Goal: Information Seeking & Learning: Learn about a topic

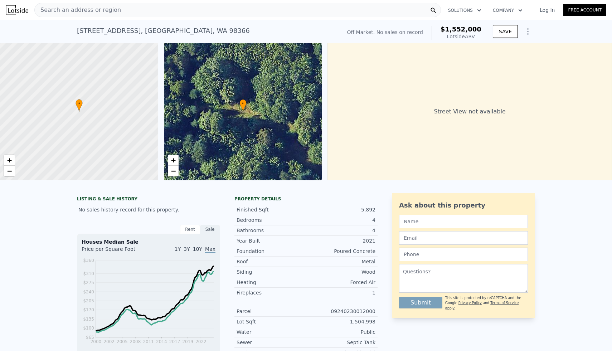
click at [229, 8] on div "Search an address or region" at bounding box center [237, 10] width 406 height 14
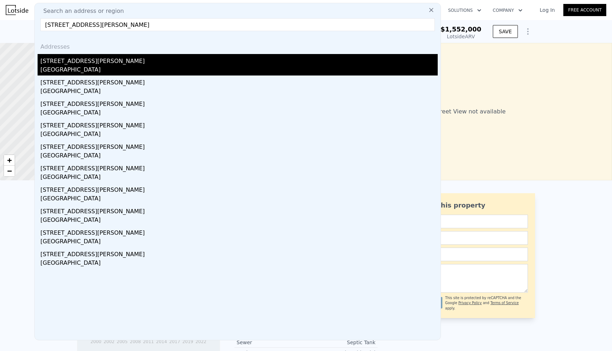
type input "[STREET_ADDRESS][PERSON_NAME]"
click at [84, 64] on div "[STREET_ADDRESS][PERSON_NAME]" at bounding box center [238, 59] width 397 height 11
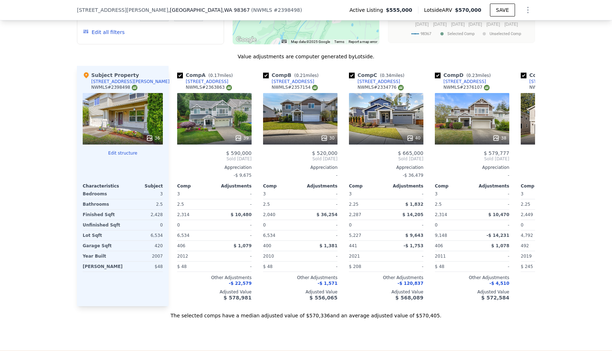
scroll to position [796, 0]
click at [498, 136] on icon at bounding box center [495, 137] width 5 height 5
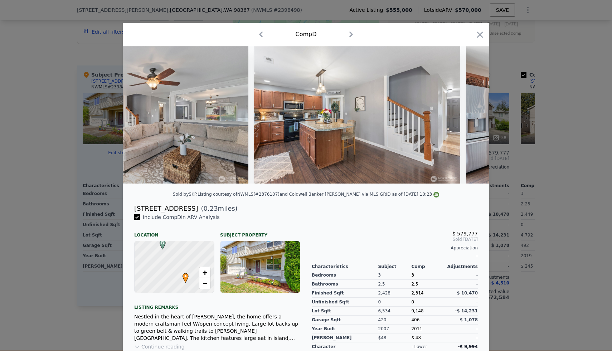
scroll to position [0, 2295]
click at [554, 117] on div at bounding box center [306, 175] width 612 height 351
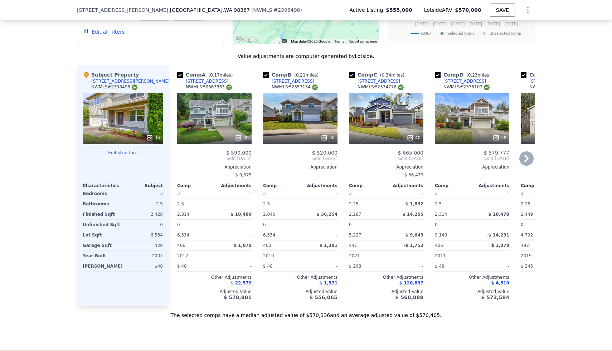
click at [411, 140] on icon at bounding box center [409, 137] width 5 height 5
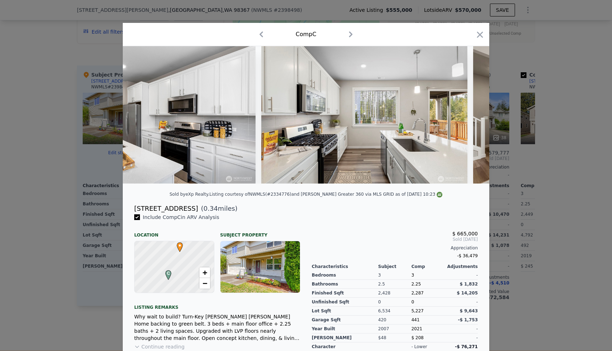
scroll to position [0, 3512]
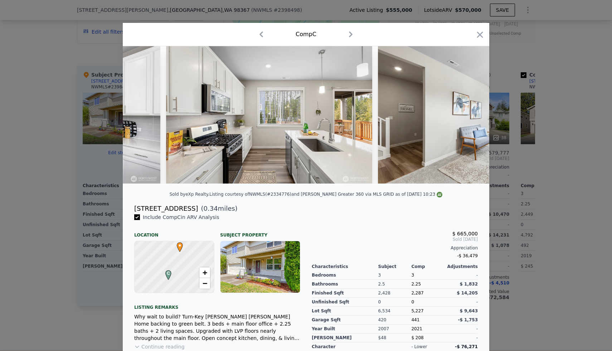
click at [594, 137] on div at bounding box center [306, 175] width 612 height 351
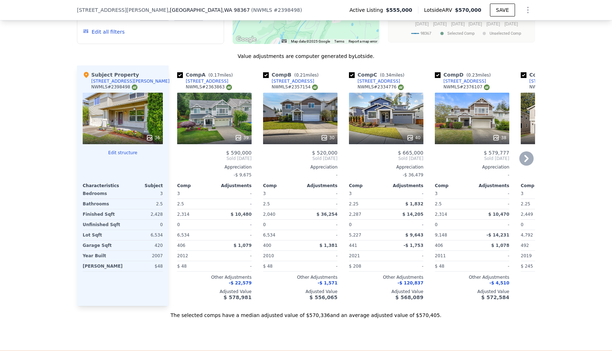
click at [239, 147] on div "Comp A ( 0.17 miles) [STREET_ADDRESS] # 2363863 39 $ 590,000 Sold [DATE] Apprec…" at bounding box center [214, 185] width 80 height 240
click at [241, 141] on div at bounding box center [214, 137] width 74 height 13
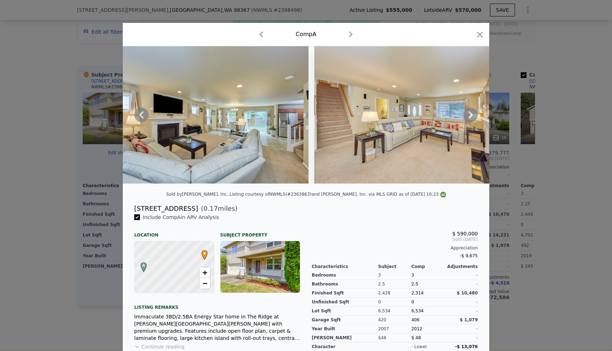
scroll to position [0, 937]
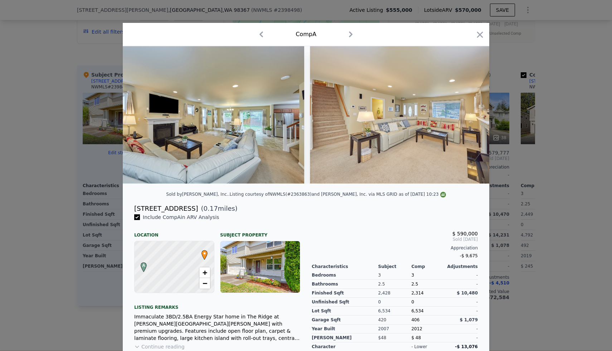
click at [545, 219] on div at bounding box center [306, 175] width 612 height 351
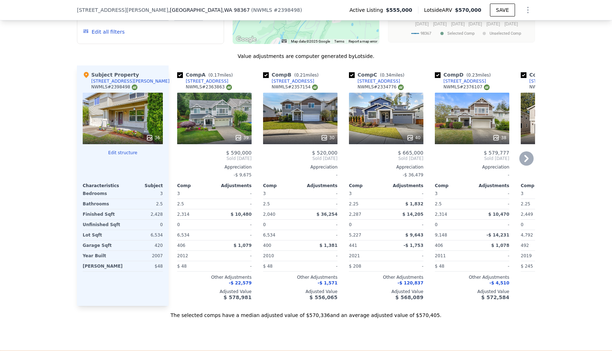
click at [245, 133] on div at bounding box center [214, 137] width 74 height 13
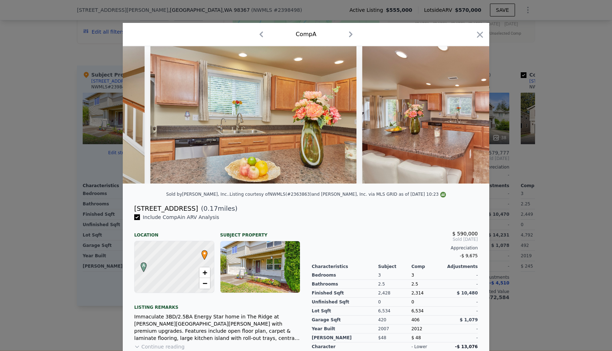
scroll to position [0, 2247]
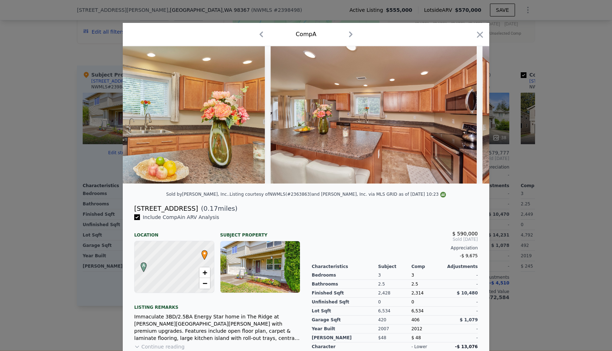
click at [573, 74] on div at bounding box center [306, 175] width 612 height 351
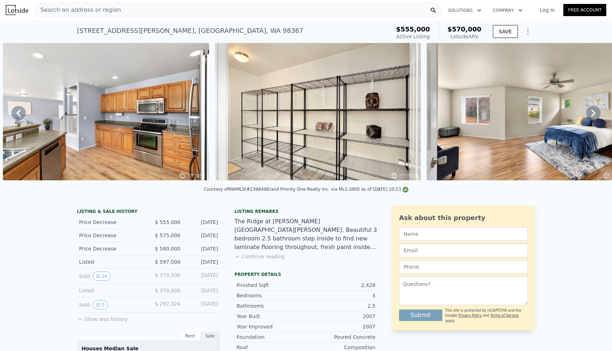
click at [296, 14] on div "Search an address or region" at bounding box center [237, 10] width 406 height 14
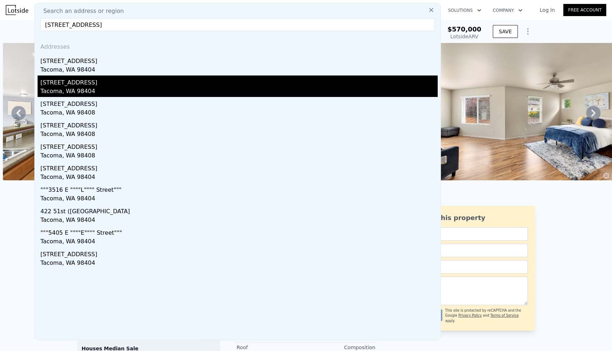
type input "[STREET_ADDRESS]"
click at [76, 87] on div "Tacoma, WA 98404" at bounding box center [238, 92] width 397 height 10
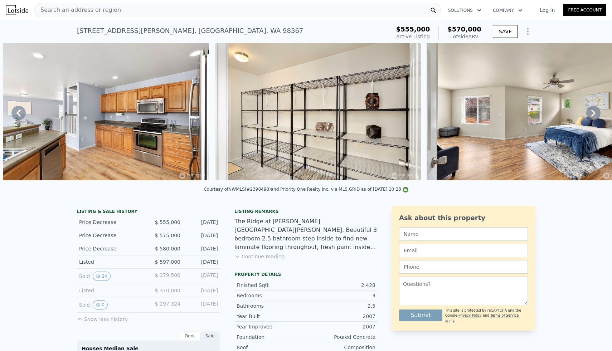
type input "2"
type input "1"
type input "976"
type input "1760"
type input "5000"
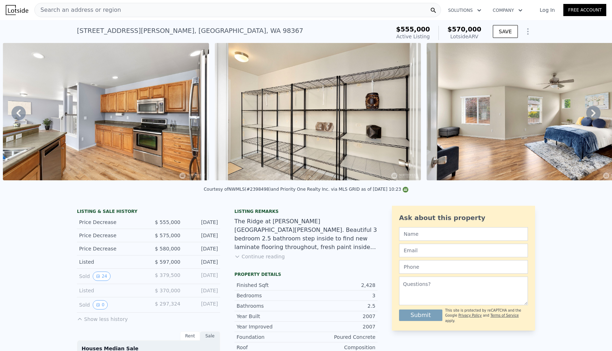
type input "10385"
type input "$ 468,000"
type input "5"
type input "$ 113,580"
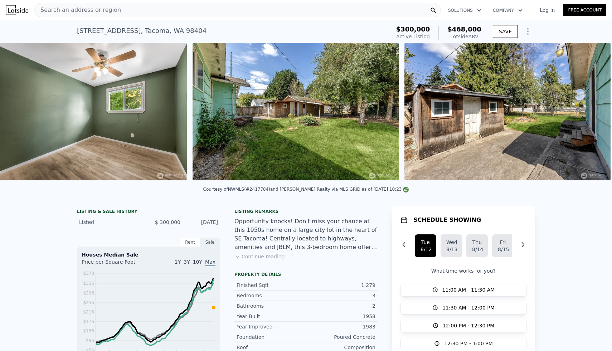
scroll to position [0, 3182]
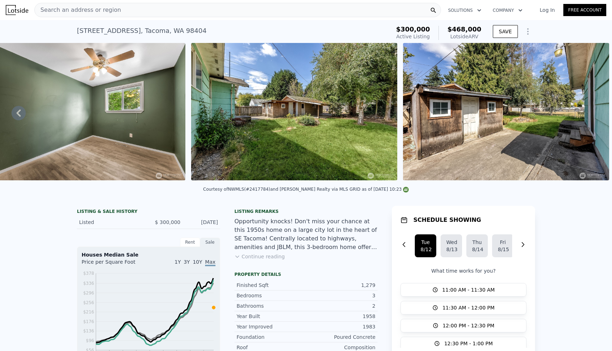
click at [267, 1] on div "Search an address or region Solutions Company Open main menu Log In Free Account" at bounding box center [306, 9] width 600 height 17
click at [233, 6] on div "Search an address or region" at bounding box center [237, 10] width 406 height 14
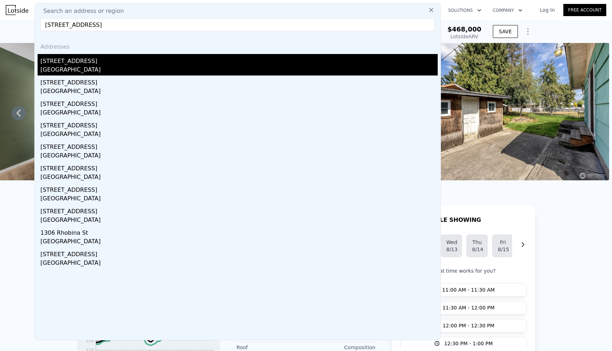
type input "[STREET_ADDRESS]"
click at [85, 60] on div "[STREET_ADDRESS]" at bounding box center [238, 59] width 397 height 11
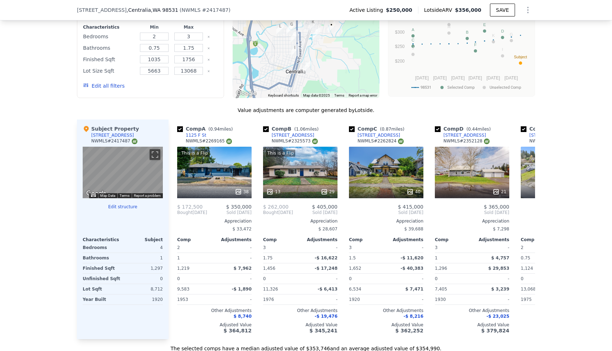
scroll to position [616, 0]
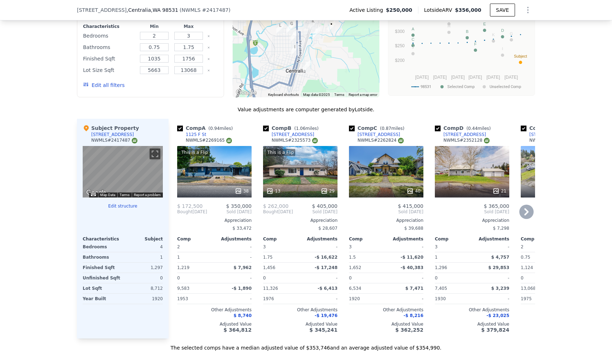
click at [325, 190] on icon at bounding box center [324, 190] width 7 height 7
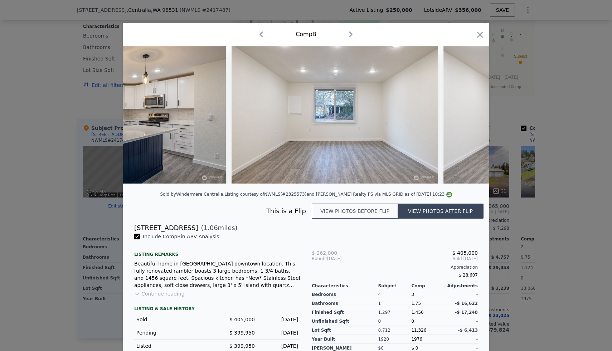
scroll to position [0, 1531]
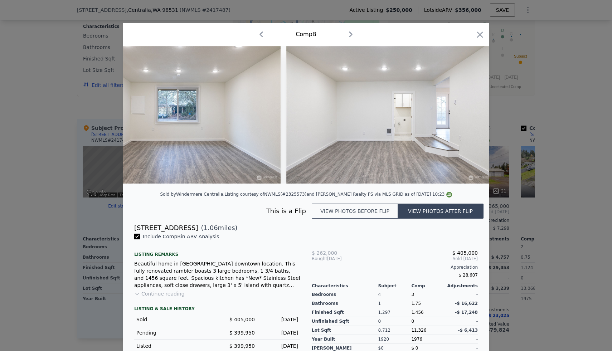
click at [576, 115] on div at bounding box center [306, 175] width 612 height 351
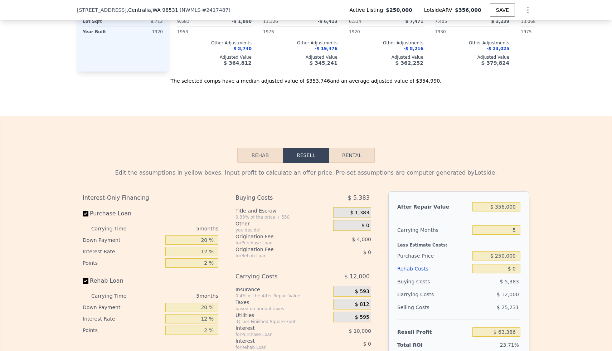
scroll to position [884, 0]
click at [507, 205] on input "$ 356,000" at bounding box center [496, 205] width 48 height 9
type input "$ 4"
type input "-$ 267,336"
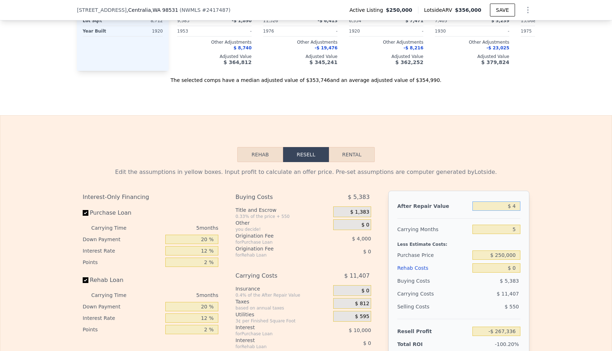
type input "$ 40"
type input "-$ 267,303"
type input "$ 405"
type input "-$ 266,963"
type input "$ 4,050"
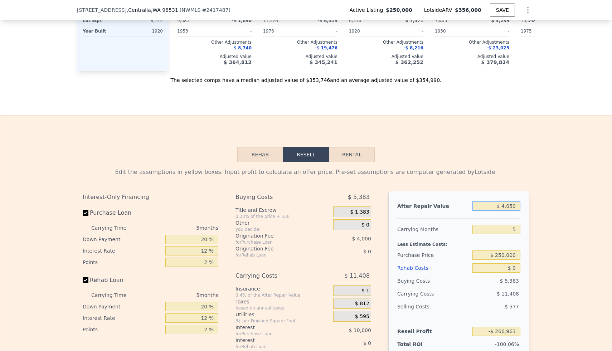
type input "-$ 263,577"
type input "$ 40,500"
type input "-$ 229,717"
type input "$ 405,000"
type input "$ 108,906"
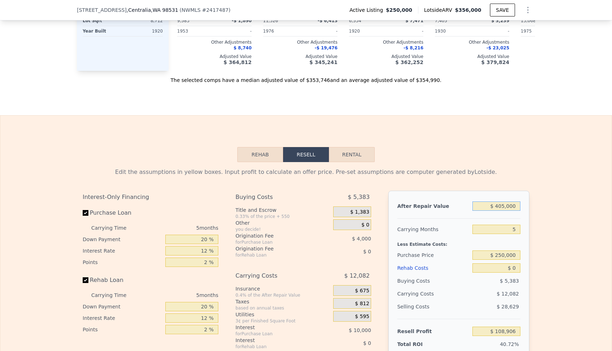
type input "$ 405,000"
click at [511, 252] on input "$ 250,000" at bounding box center [496, 254] width 48 height 9
type input "$ 262,000"
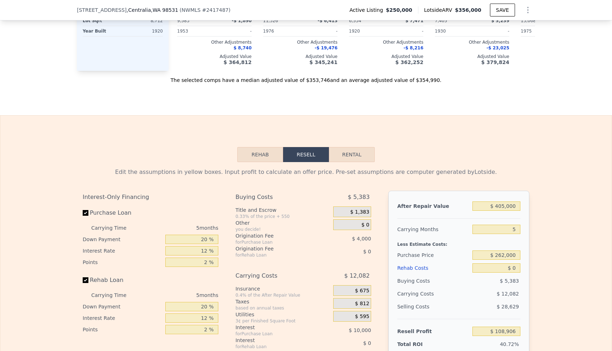
click at [561, 238] on div "Edit the assumptions in yellow boxes. Input profit to calculate an offer price.…" at bounding box center [305, 295] width 611 height 266
type input "$ 96,195"
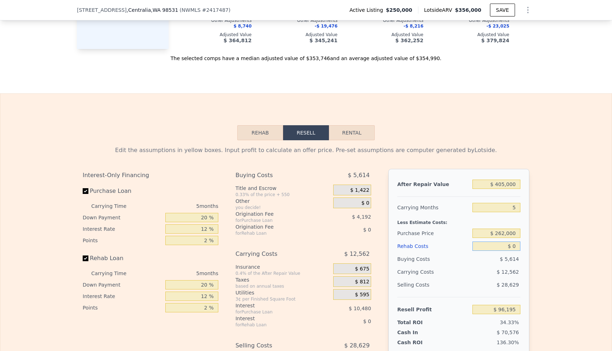
click at [513, 246] on input "$ 0" at bounding box center [496, 245] width 48 height 9
type input "$ 80"
type input "$ 96,109"
type input "$ 800"
type input "$ 95,352"
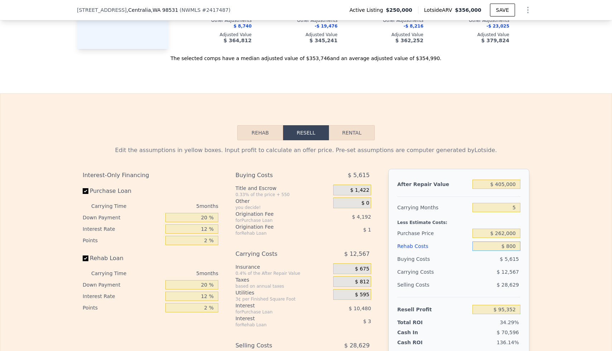
type input "$ 8,000"
type input "$ 87,747"
type input "$ 80,000"
type input "$ 11,715"
type input "$ 8,000"
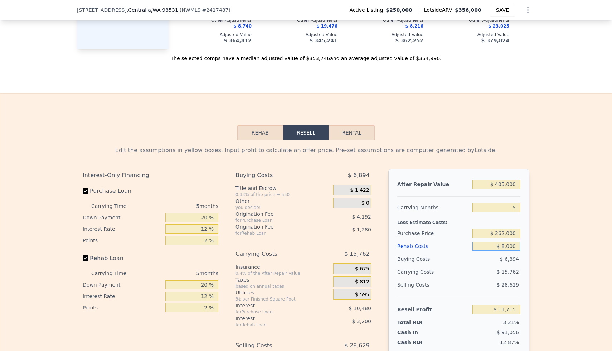
type input "$ 87,747"
type input "$ 800"
type input "$ 95,352"
type input "$ 80"
type input "$ 96,109"
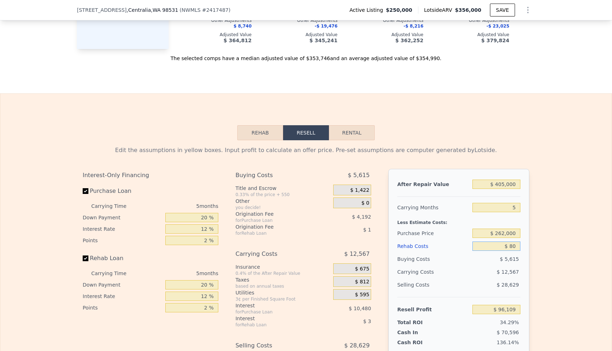
type input "$ 0"
type input "$ 96,195"
type input "$ 50"
type input "$ 96,144"
type input "$ 500"
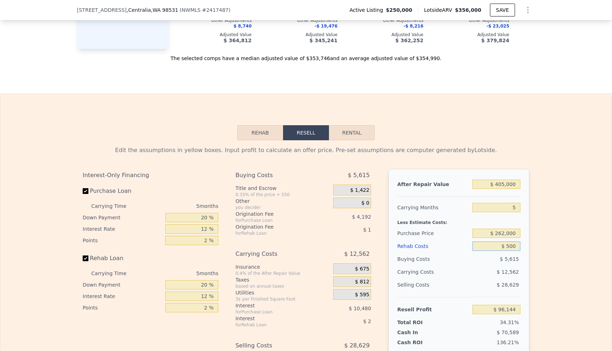
type input "$ 95,667"
type input "$ 5,000"
type input "$ 90,915"
type input "$ 50,000"
type input "$ 43,395"
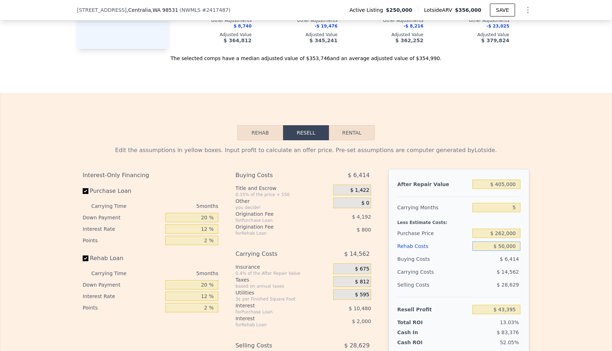
type input "$ 50,000"
click at [576, 266] on div "Edit the assumptions in yellow boxes. Input profit to calculate an offer price.…" at bounding box center [305, 273] width 611 height 266
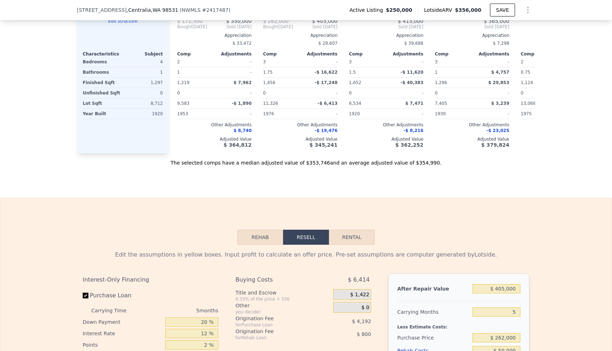
scroll to position [800, 0]
click at [510, 286] on input "$ 405,000" at bounding box center [496, 289] width 48 height 9
type input "$ 3"
type input "-$ 332,848"
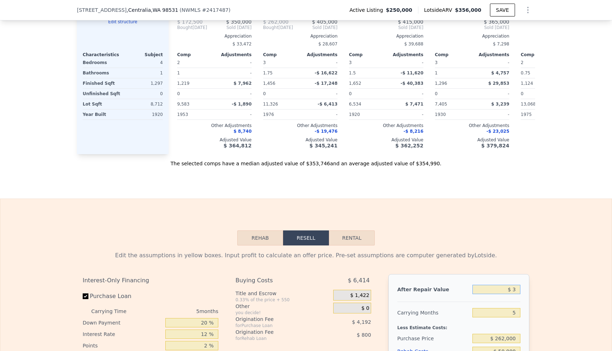
type input "$ 35"
type input "-$ 332,819"
type input "$ 350"
type input "-$ 332,527"
type input "$ 3,500"
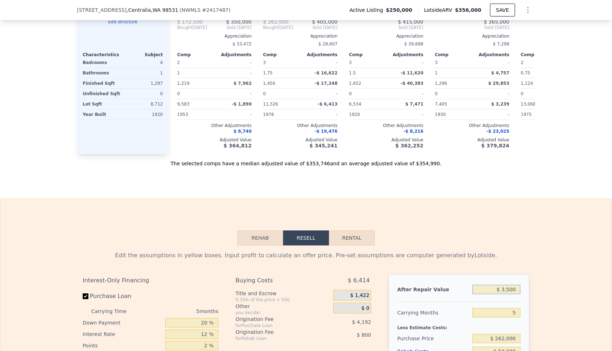
type input "-$ 329,601"
type input "$ 35,000"
type input "-$ 300,336"
type input "$ 350,000"
type input "-$ 7,700"
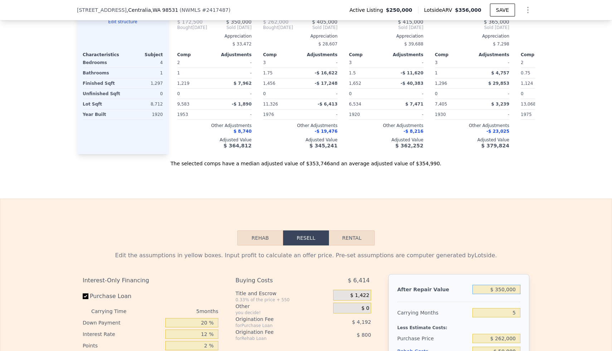
type input "$ 350,000"
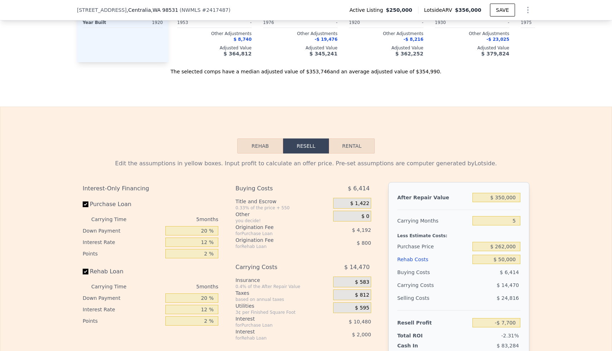
scroll to position [938, 0]
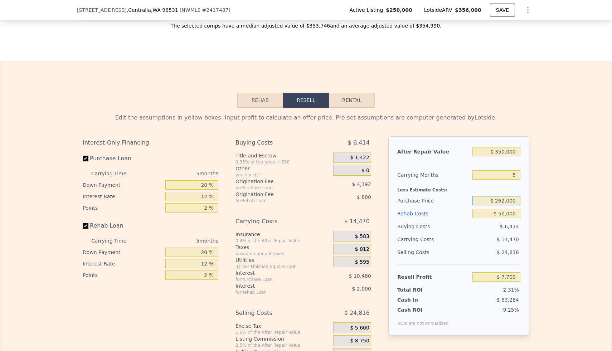
click at [515, 201] on input "$ 262,000" at bounding box center [496, 200] width 48 height 9
type input "$ 172,000"
type input "$ 87,639"
click at [545, 201] on div "Edit the assumptions in yellow boxes. Input profit to calculate an offer price.…" at bounding box center [305, 241] width 611 height 266
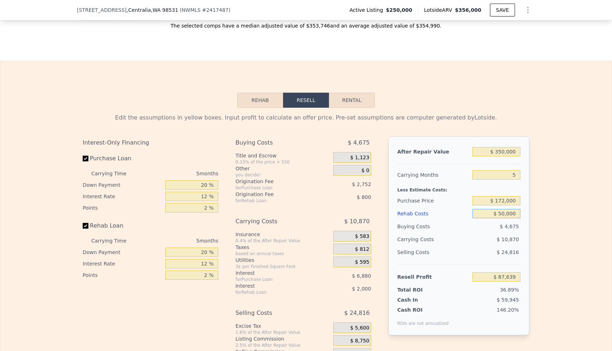
click at [509, 212] on input "$ 50,000" at bounding box center [496, 213] width 48 height 9
type input "$ 7"
type input "$ 140,432"
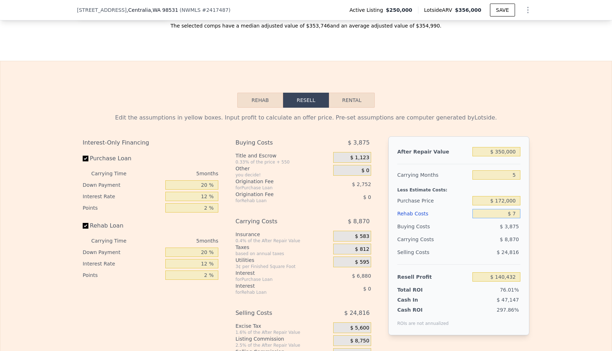
type input "$ 75"
type input "$ 140,358"
type input "$ 750"
type input "$ 139,647"
type input "$ 7,500"
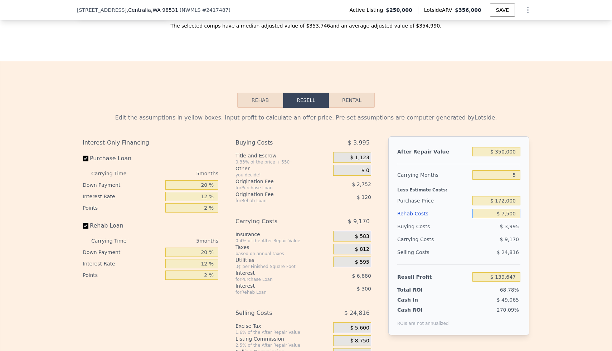
type input "$ 132,519"
type input "$ 75,000"
type input "$ 61,239"
type input "$ 75,000"
click at [570, 207] on div "Edit the assumptions in yellow boxes. Input profit to calculate an offer price.…" at bounding box center [305, 241] width 611 height 266
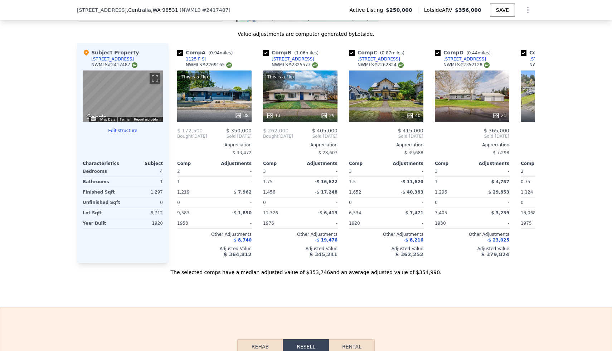
scroll to position [683, 0]
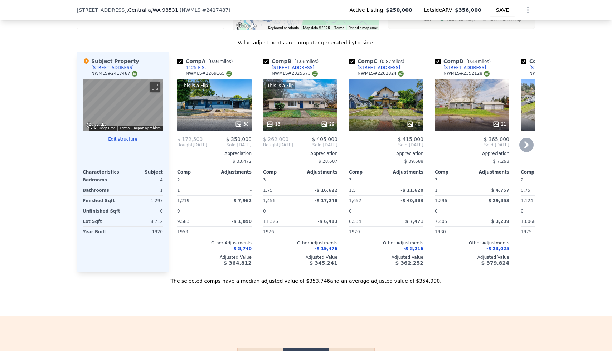
click at [366, 184] on div "3" at bounding box center [367, 180] width 36 height 10
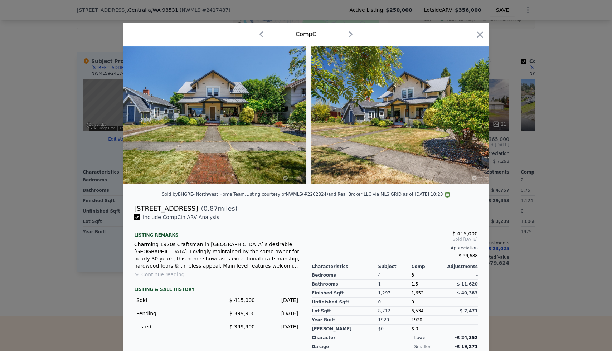
click at [517, 187] on div at bounding box center [306, 175] width 612 height 351
